Goal: Task Accomplishment & Management: Complete application form

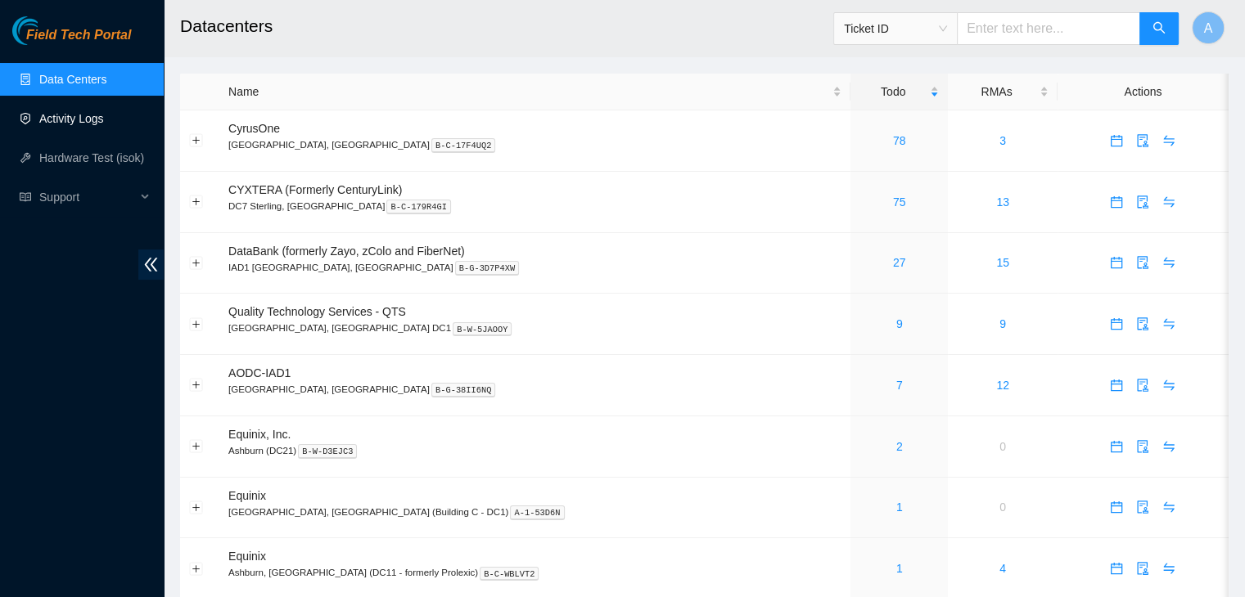
click at [104, 120] on link "Activity Logs" at bounding box center [71, 118] width 65 height 13
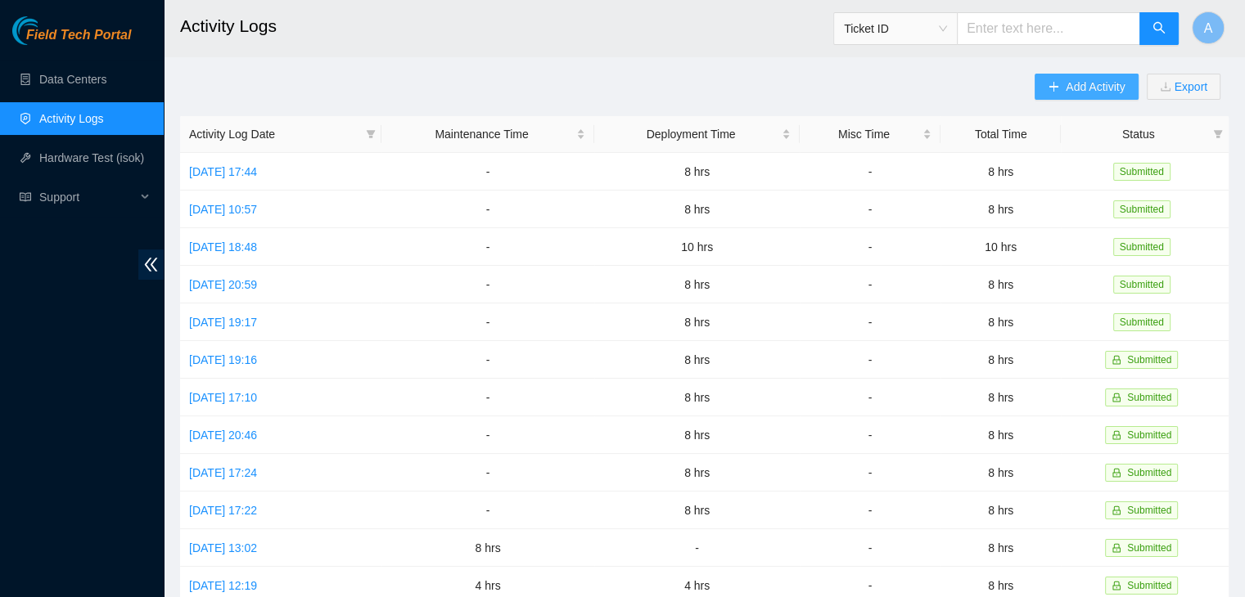
click at [1067, 81] on span "Add Activity" at bounding box center [1094, 87] width 59 height 18
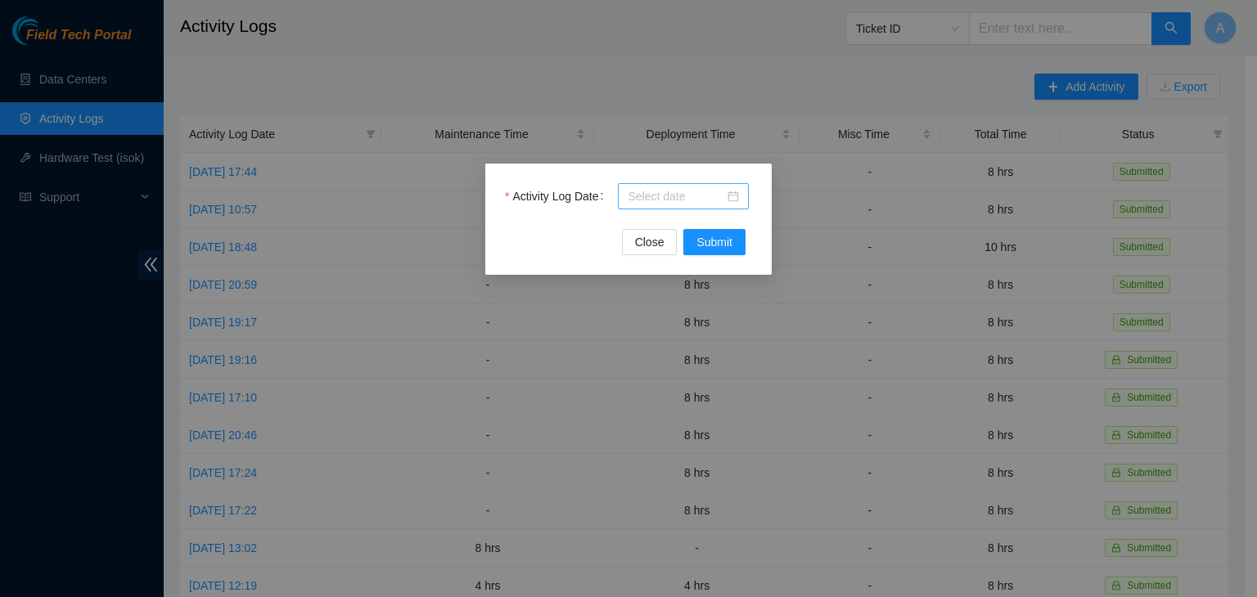
click at [718, 200] on input "Activity Log Date" at bounding box center [676, 196] width 97 height 18
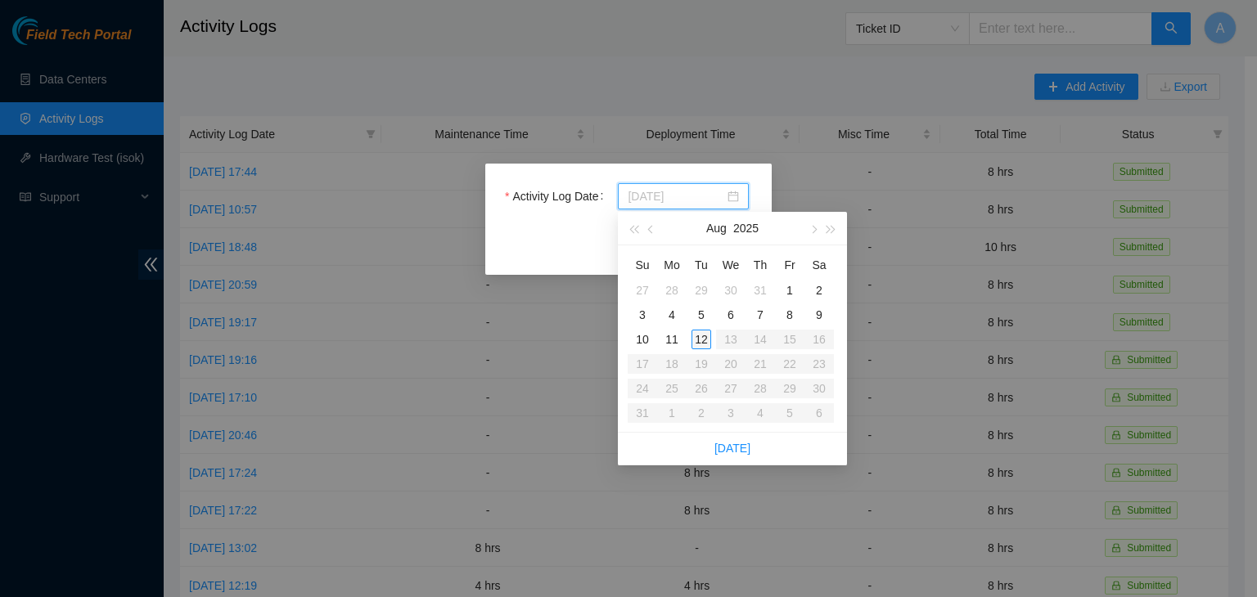
type input "2025-08-12"
click at [701, 340] on div "12" at bounding box center [701, 340] width 20 height 20
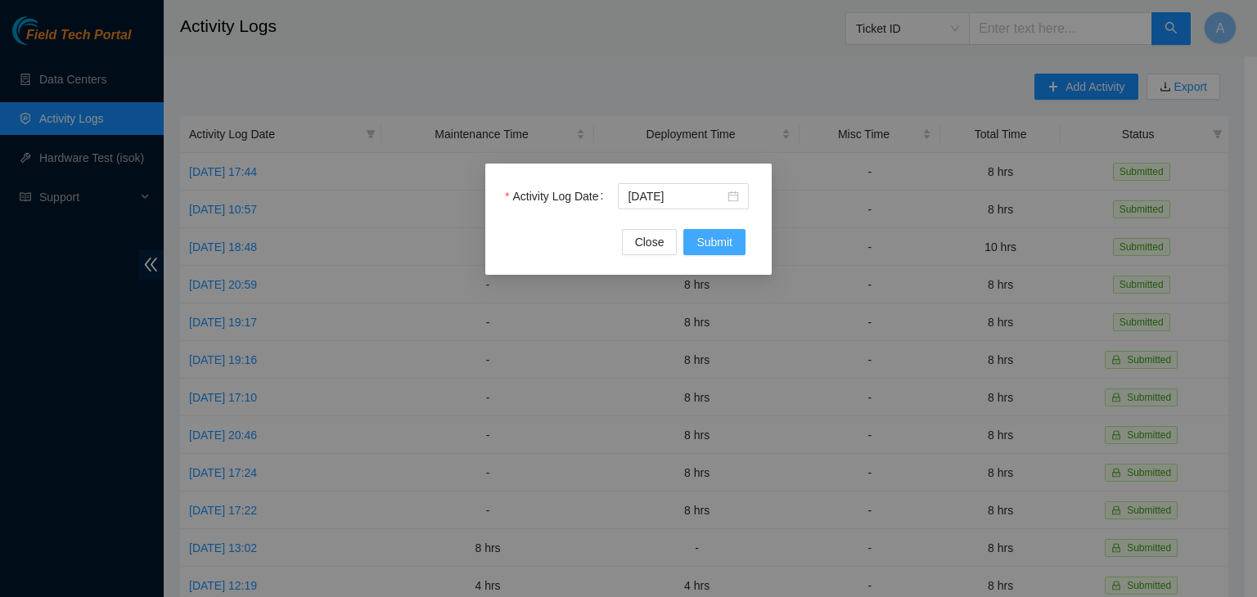
click at [706, 237] on span "Submit" at bounding box center [714, 242] width 36 height 18
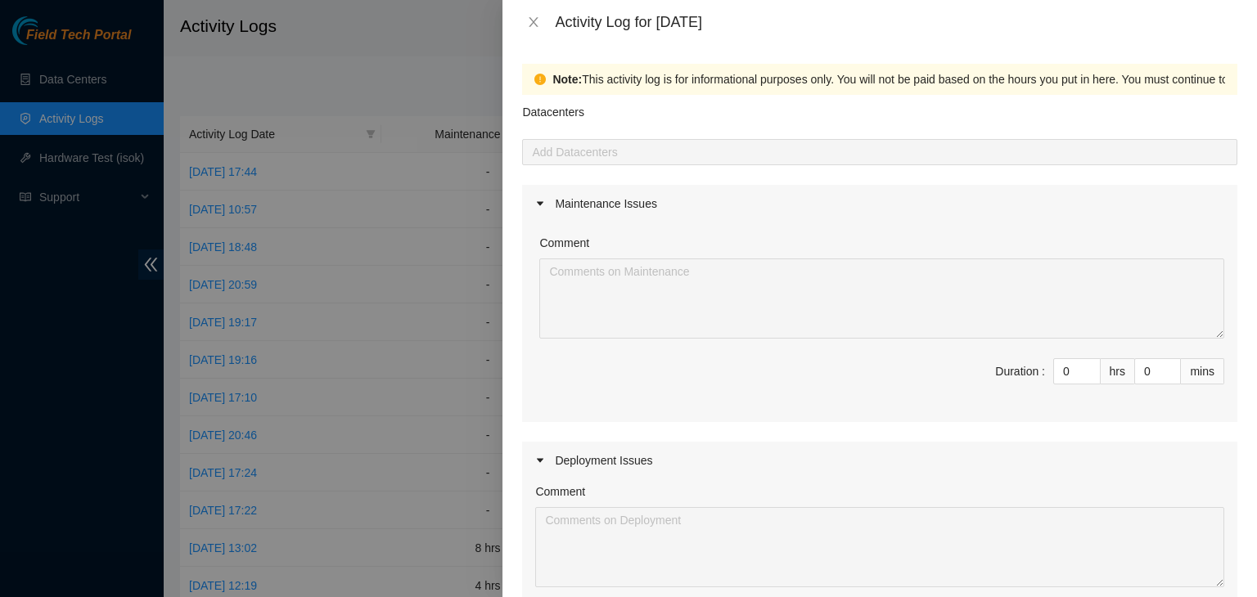
scroll to position [223, 0]
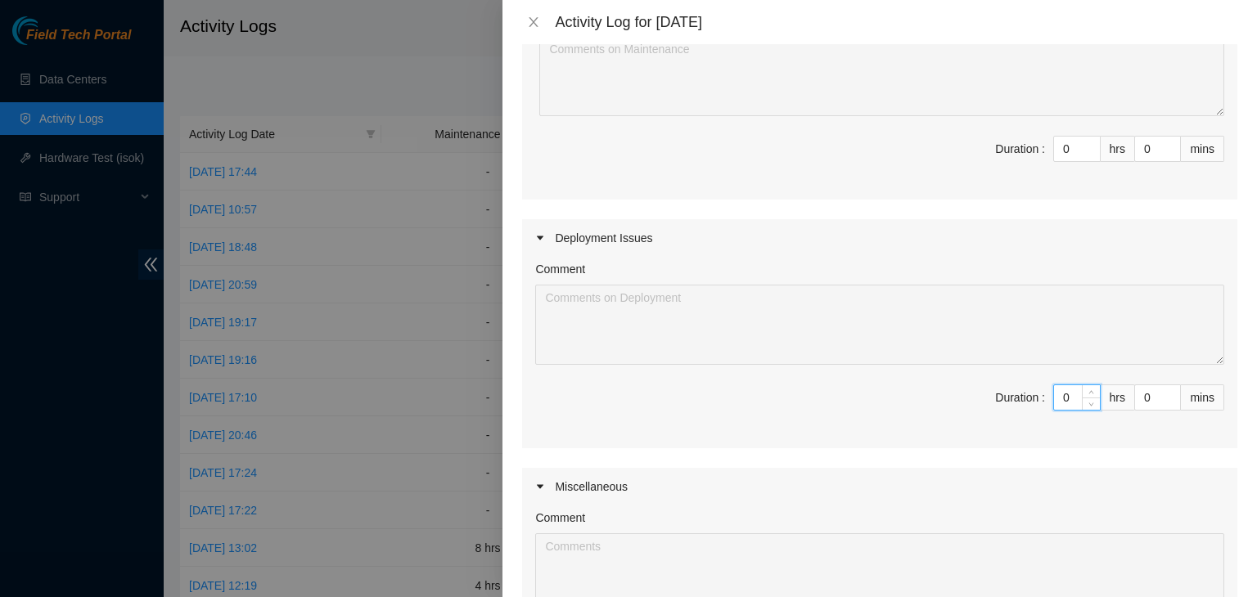
click at [1061, 390] on input "0" at bounding box center [1077, 397] width 46 height 25
type input "8"
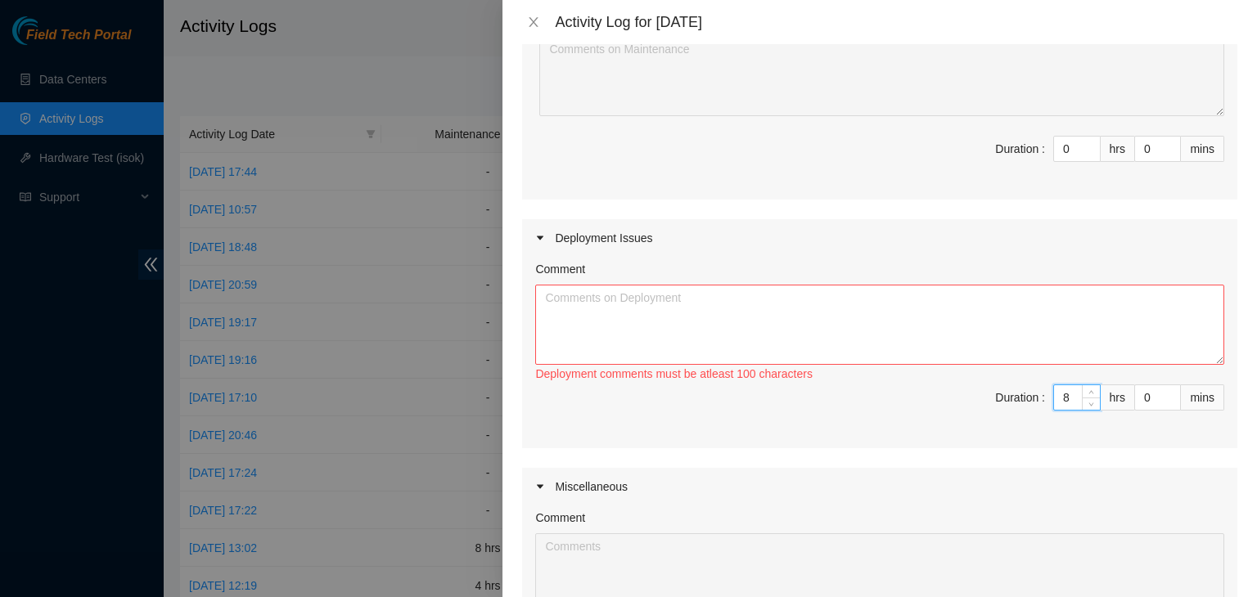
type input "8"
click at [1044, 343] on textarea "Comment" at bounding box center [879, 325] width 689 height 80
paste textarea "EOD Update: -Configured the rest of the servers: 22x servers -Verified all mach…"
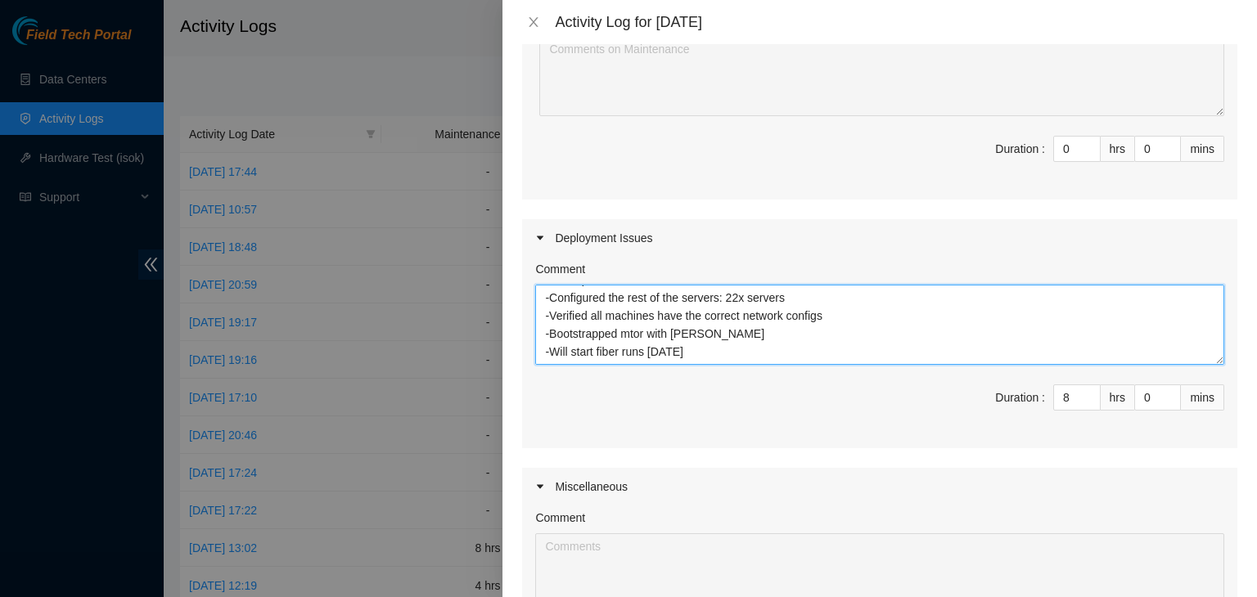
scroll to position [0, 0]
click at [678, 300] on textarea "EOD Update: -Configured the rest of the servers: 22x servers -Verified all mach…" at bounding box center [879, 325] width 689 height 80
paste textarea "DP82683"
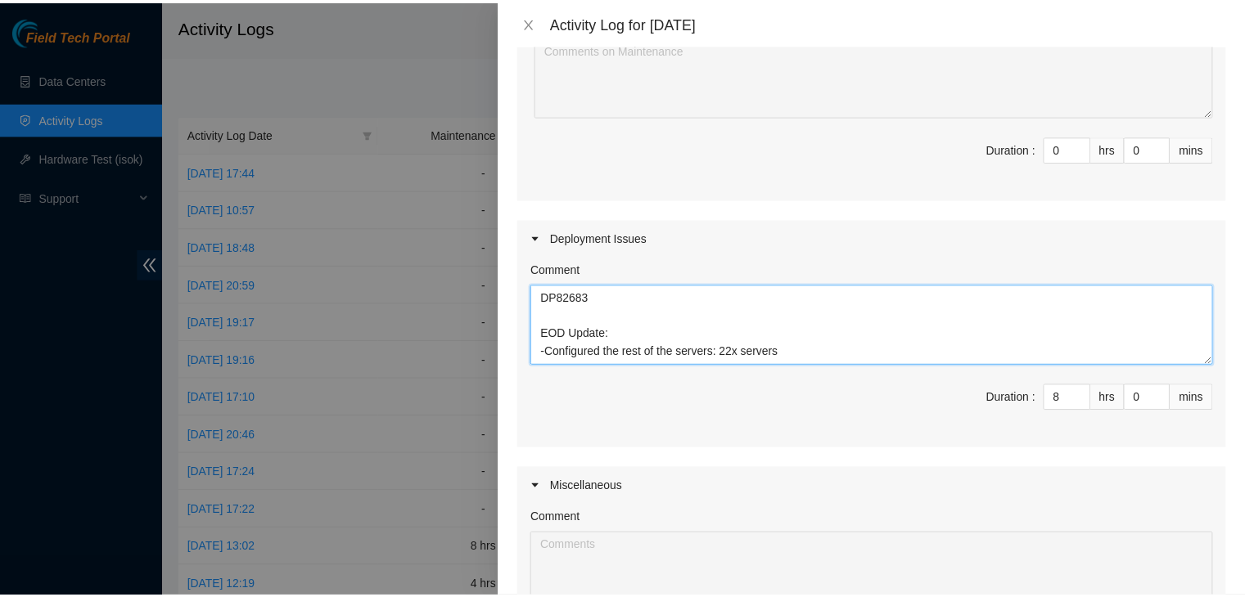
scroll to position [498, 0]
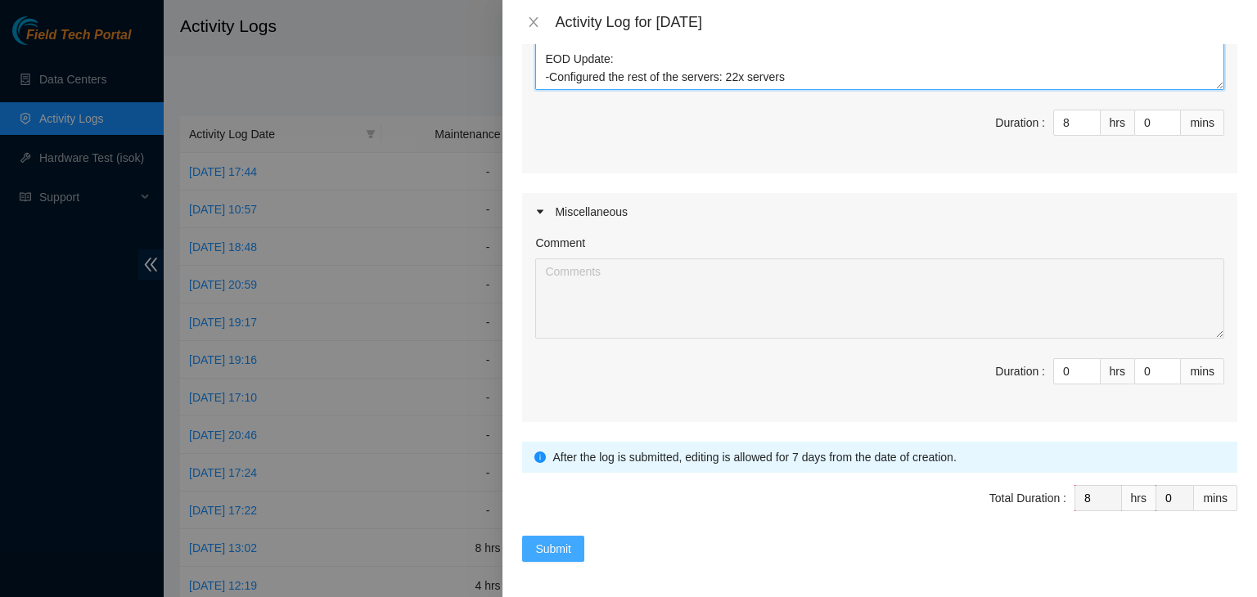
type textarea "DP82683 EOD Update: -Configured the rest of the servers: 22x servers -Verified …"
click at [553, 540] on span "Submit" at bounding box center [553, 549] width 36 height 18
